Goal: Navigation & Orientation: Find specific page/section

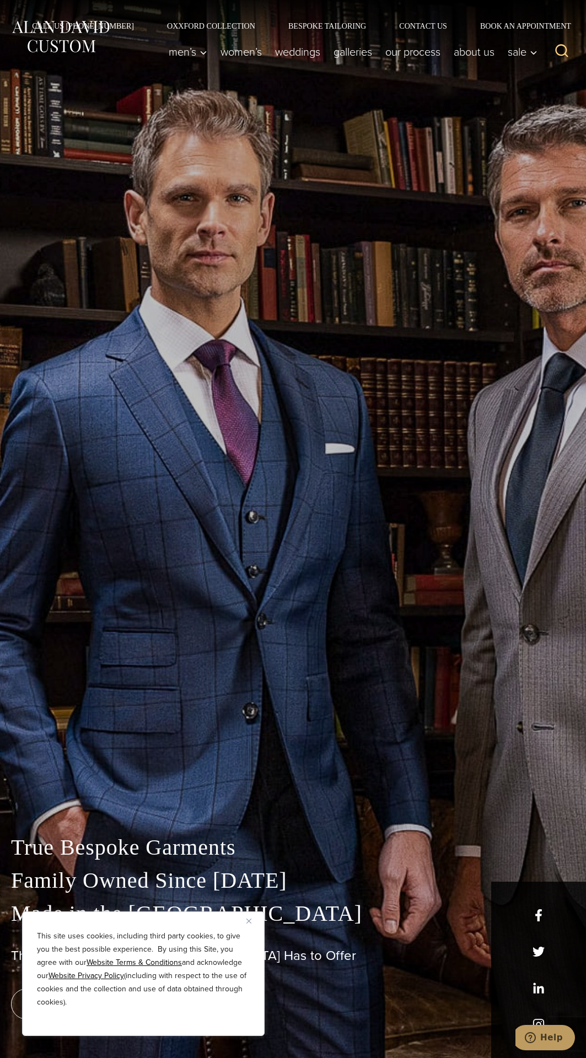
click at [411, 734] on div "True Bespoke Garments Family Owned Since [DATE] Made in [GEOGRAPHIC_DATA] The B…" at bounding box center [293, 529] width 586 height 1058
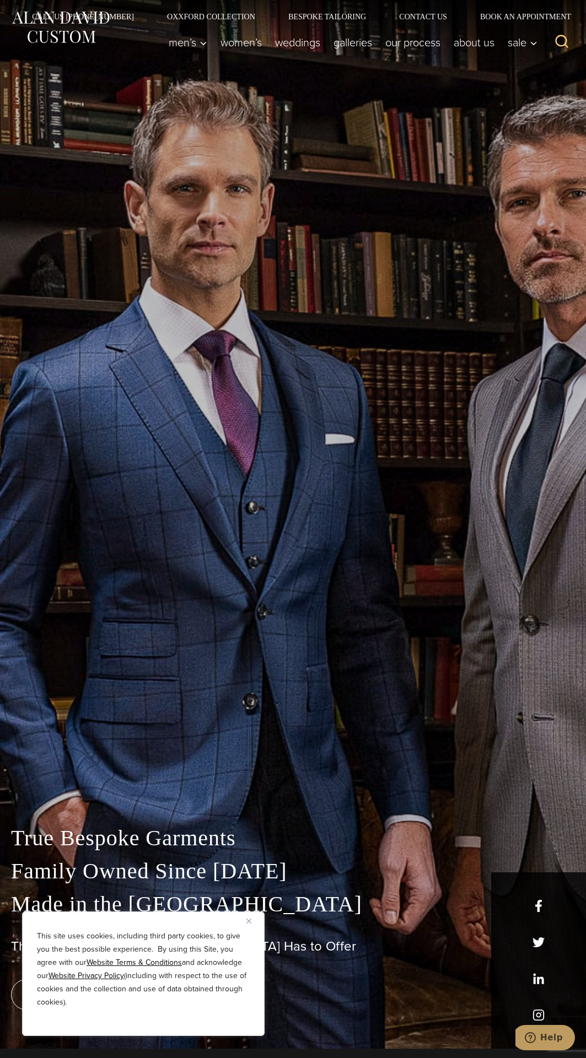
scroll to position [30, 0]
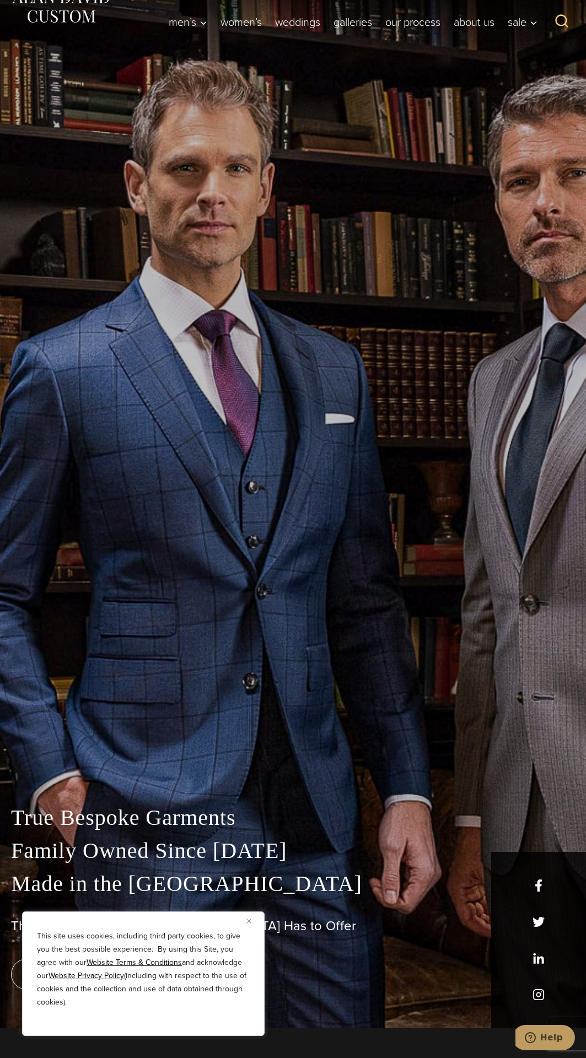
click at [200, 710] on div "True Bespoke Garments Family Owned Since [DATE] Made in [GEOGRAPHIC_DATA] The B…" at bounding box center [293, 499] width 586 height 1058
click at [194, 740] on div "True Bespoke Garments Family Owned Since [DATE] Made in [GEOGRAPHIC_DATA] The B…" at bounding box center [293, 499] width 586 height 1058
click at [170, 728] on div "True Bespoke Garments Family Owned Since [DATE] Made in [GEOGRAPHIC_DATA] The B…" at bounding box center [293, 499] width 586 height 1058
click at [207, 696] on div "True Bespoke Garments Family Owned Since [DATE] Made in [GEOGRAPHIC_DATA] The B…" at bounding box center [293, 499] width 586 height 1058
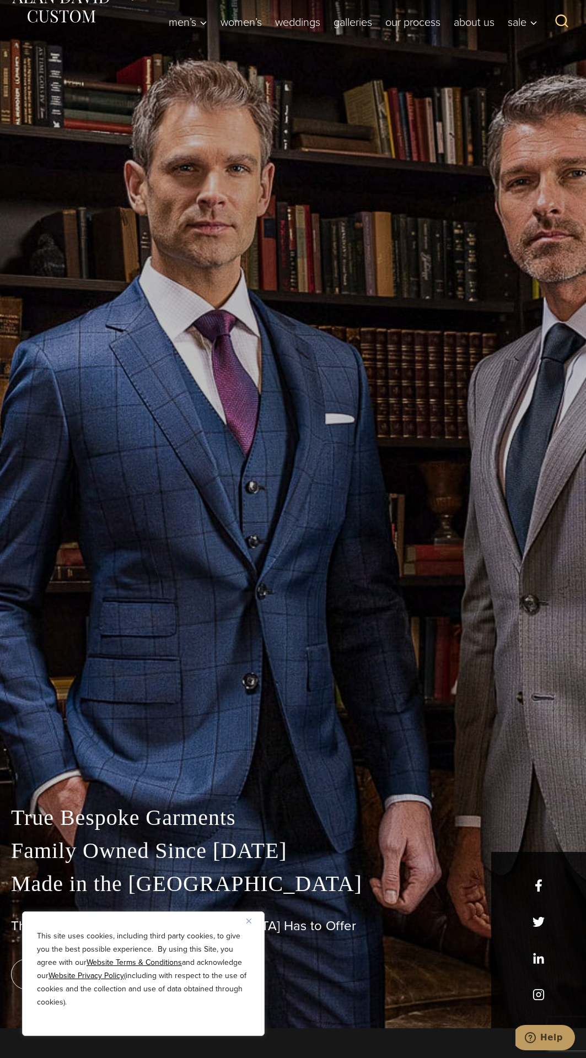
click at [192, 740] on div "True Bespoke Garments Family Owned Since [DATE] Made in [GEOGRAPHIC_DATA] The B…" at bounding box center [293, 499] width 586 height 1058
click at [201, 741] on div "True Bespoke Garments Family Owned Since [DATE] Made in [GEOGRAPHIC_DATA] The B…" at bounding box center [293, 499] width 586 height 1058
click at [283, 723] on div "True Bespoke Garments Family Owned Since [DATE] Made in [GEOGRAPHIC_DATA] The B…" at bounding box center [293, 499] width 586 height 1058
